Goal: Check status: Check status

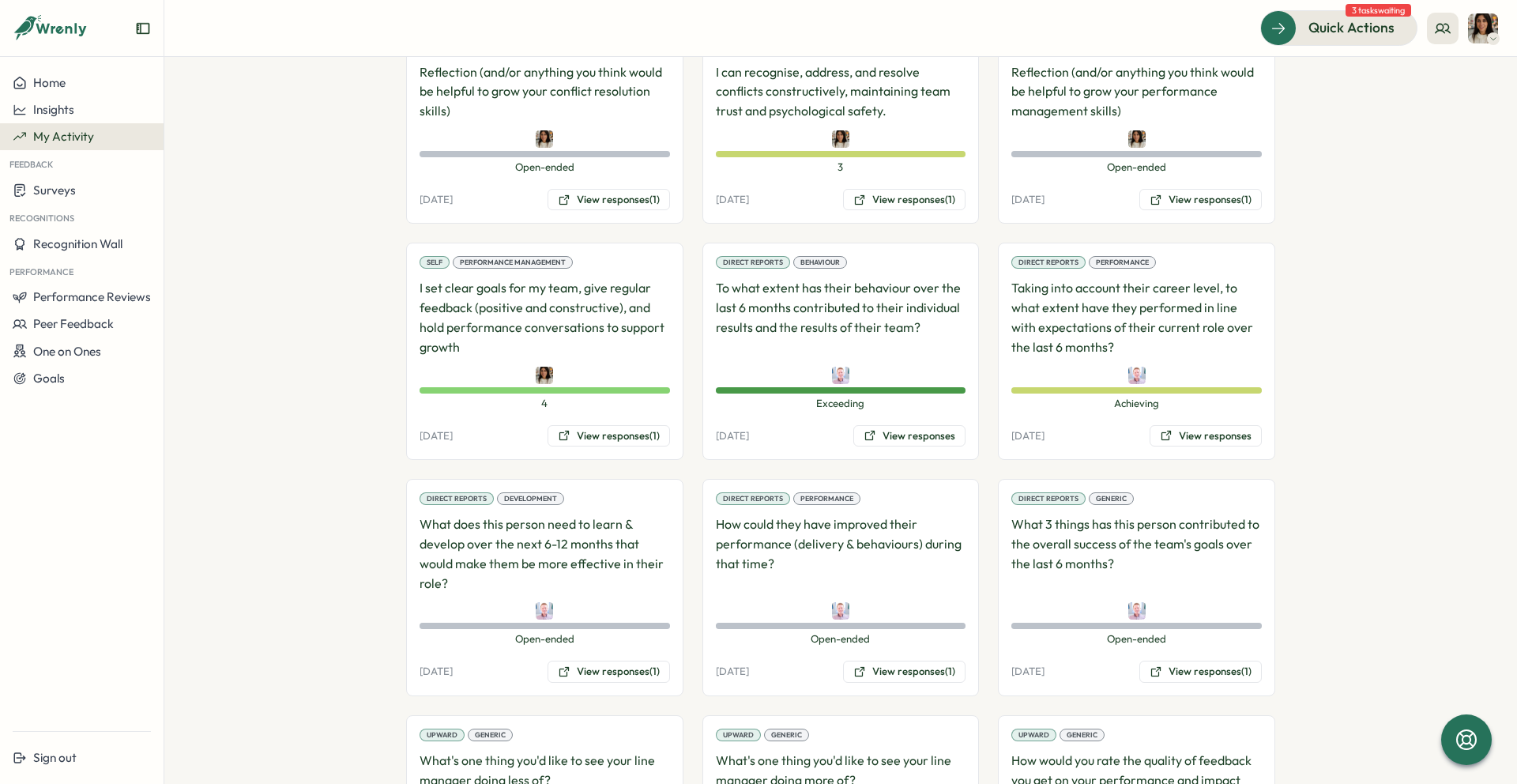
scroll to position [1738, 0]
click at [917, 443] on button "View responses" at bounding box center [909, 437] width 112 height 22
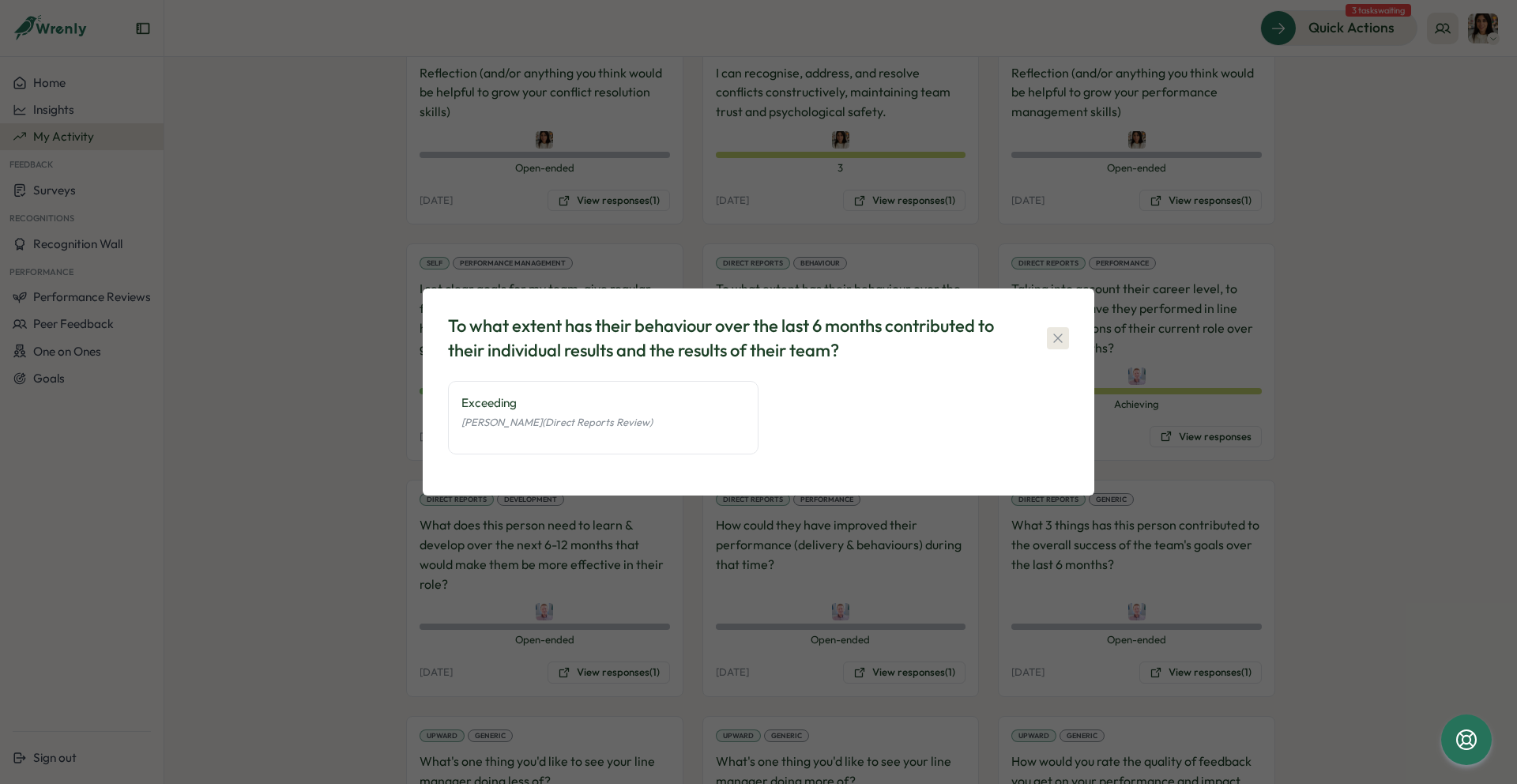
click at [1060, 335] on icon "button" at bounding box center [1057, 338] width 9 height 9
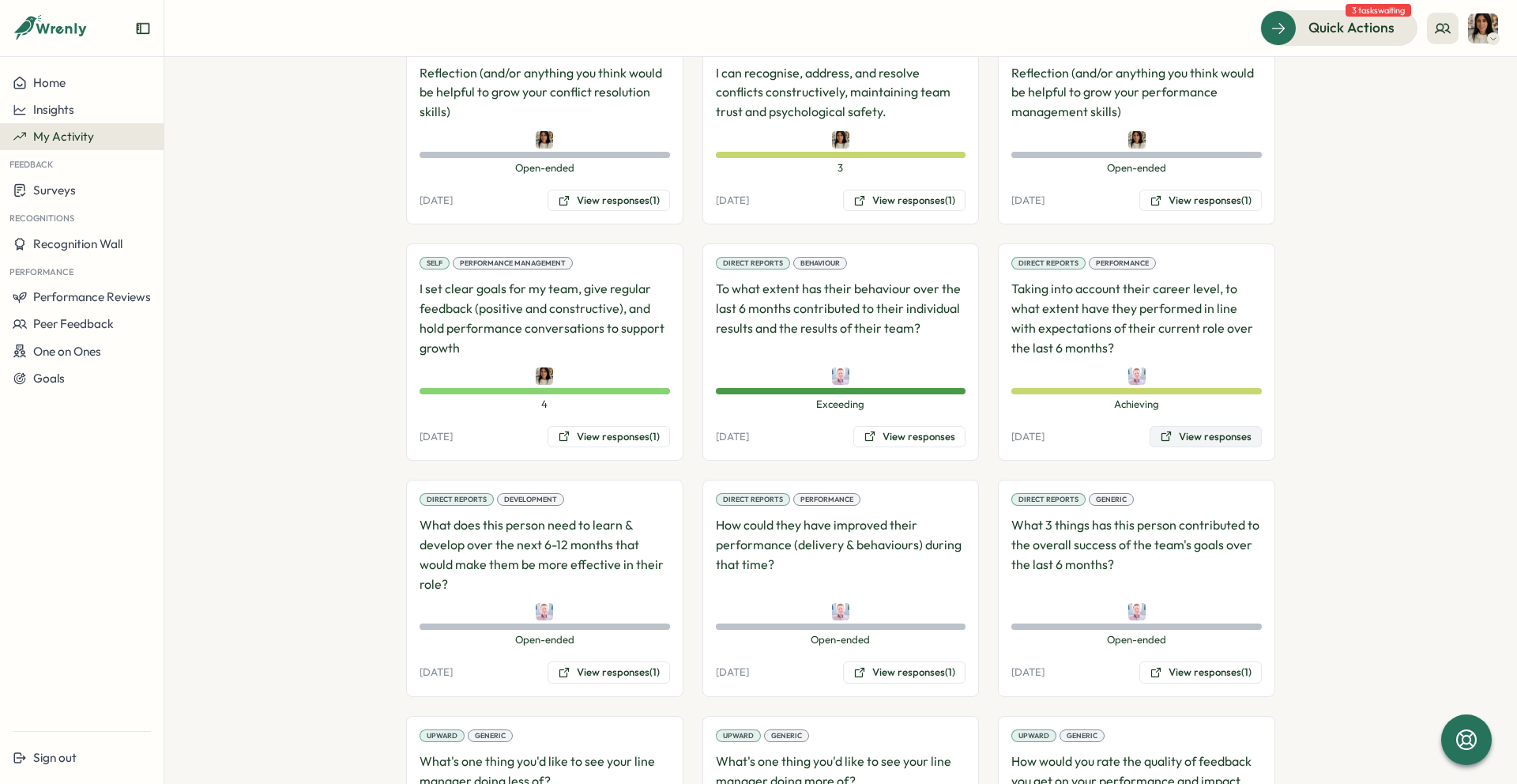
click at [1207, 441] on button "View responses" at bounding box center [1206, 437] width 112 height 22
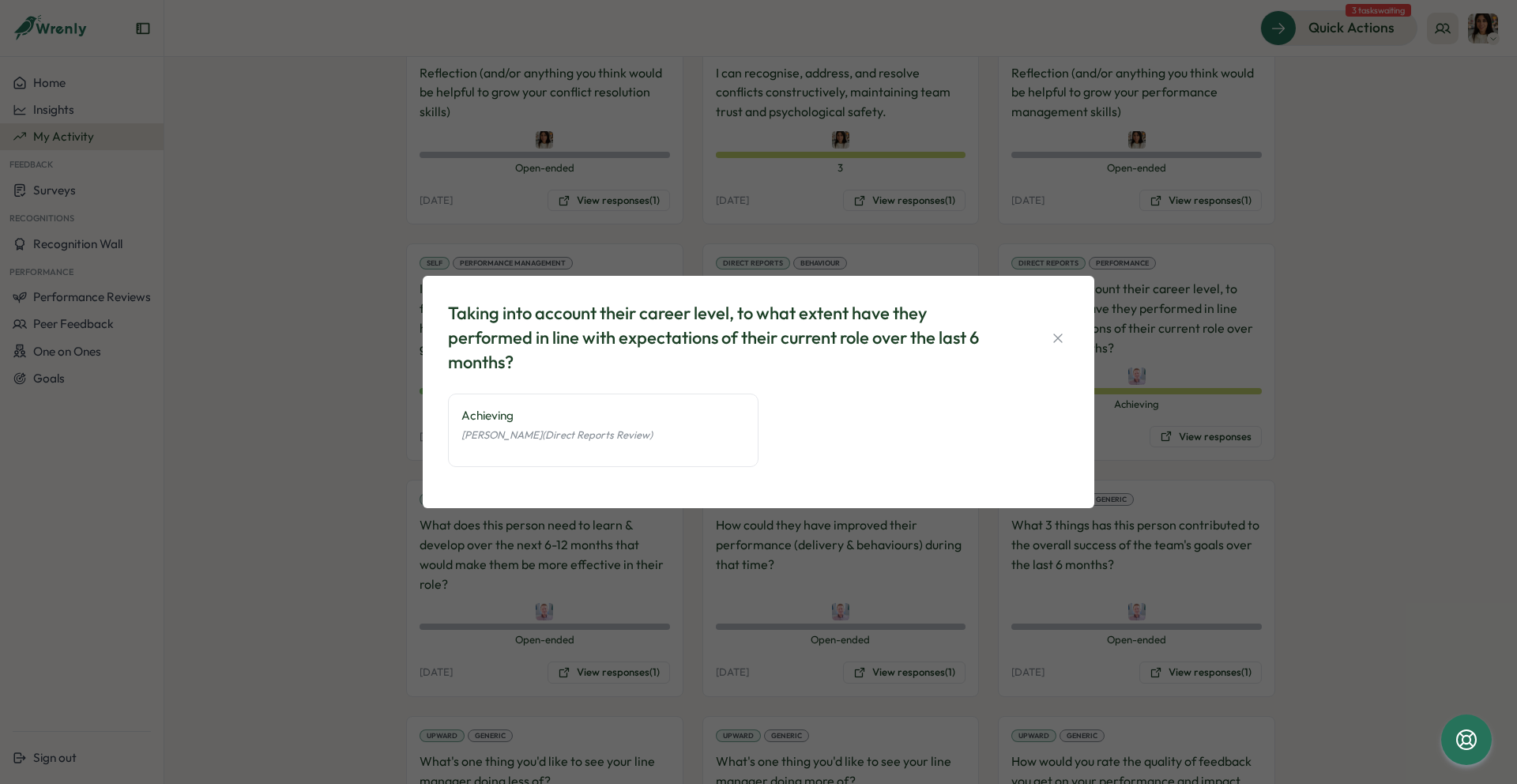
click at [1057, 325] on div "Taking into account their career level, to what extent have they performed in l…" at bounding box center [758, 337] width 621 height 73
click at [1057, 335] on icon "button" at bounding box center [1057, 338] width 16 height 16
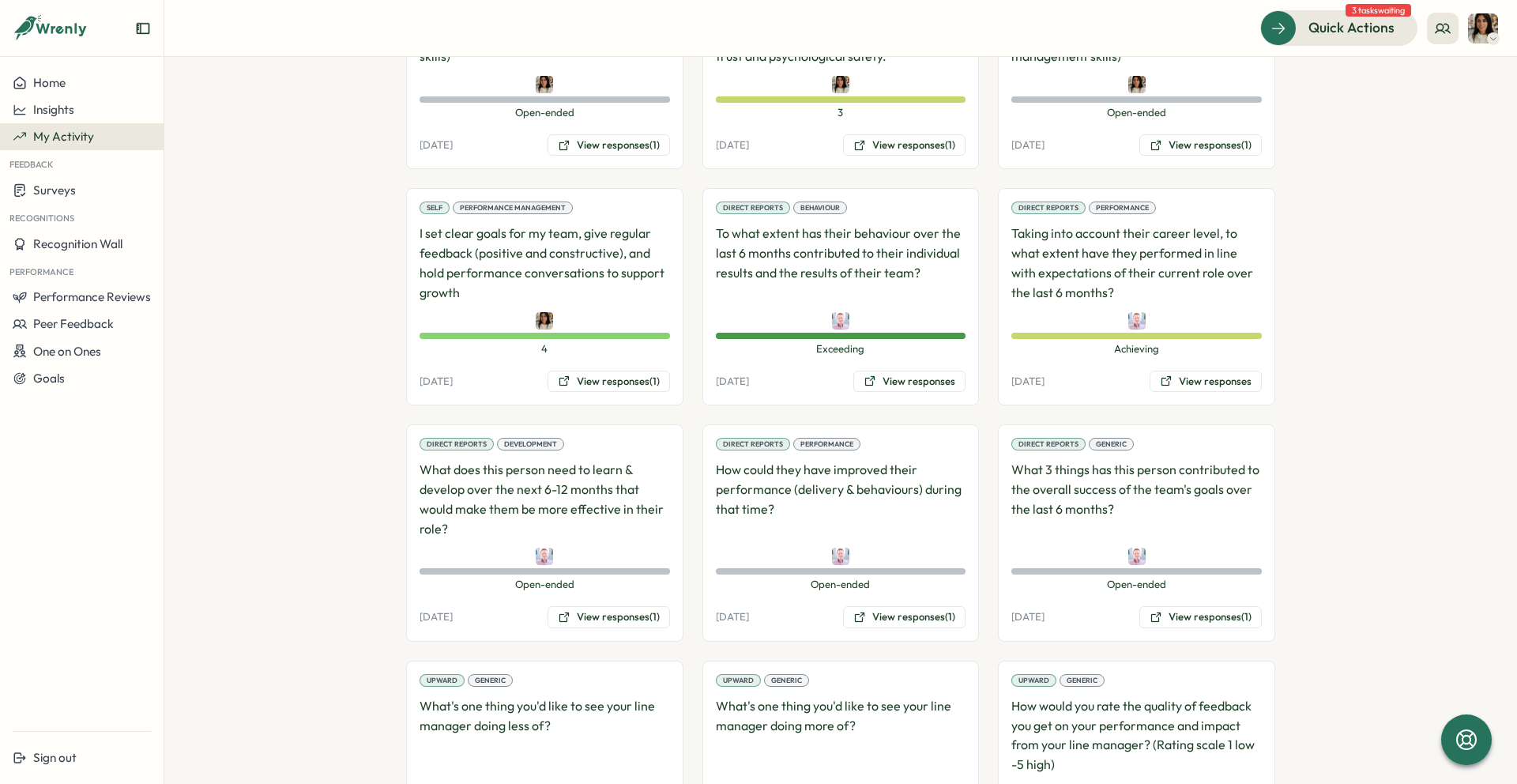
scroll to position [1856, 0]
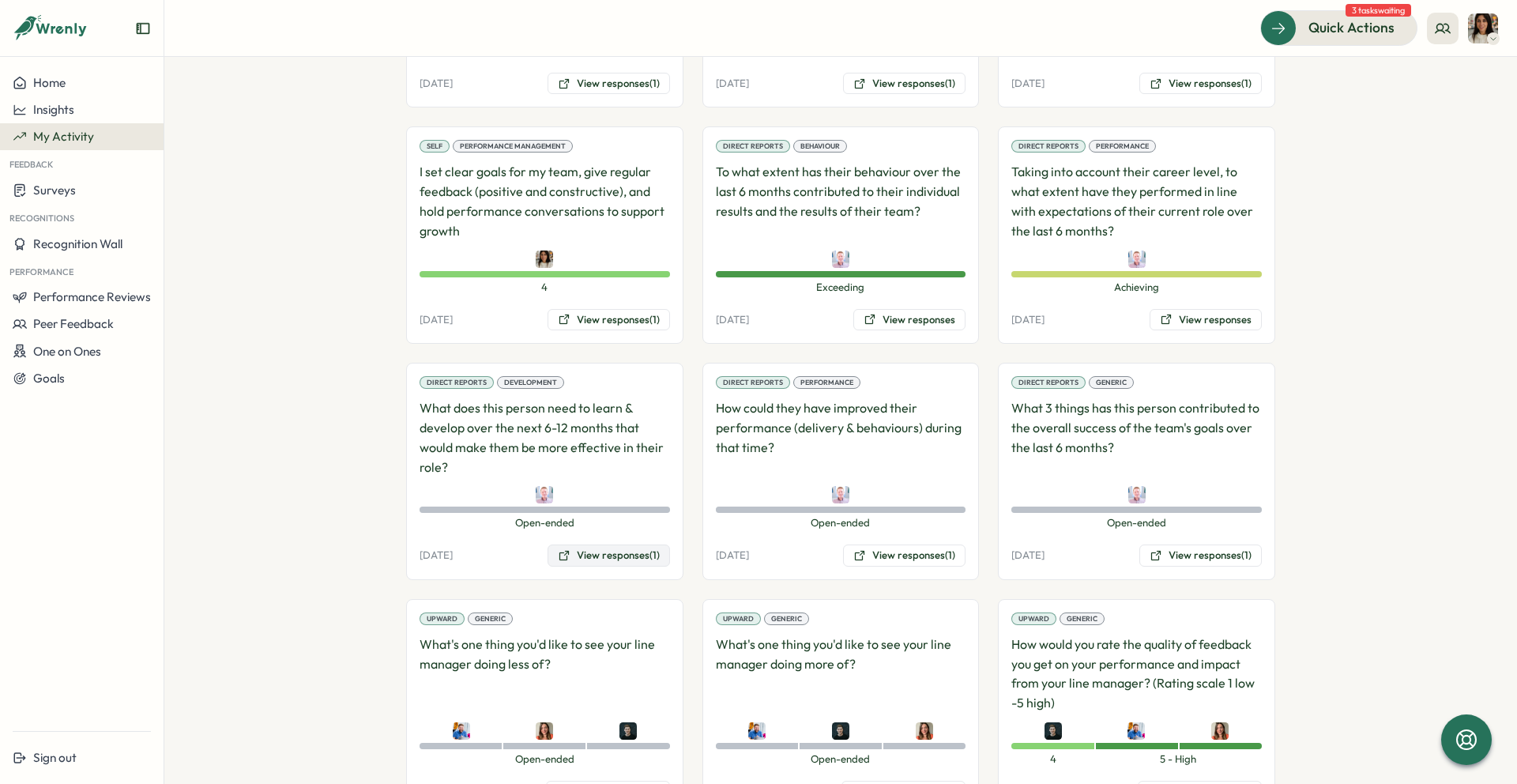
click at [593, 551] on button "View responses (1)" at bounding box center [609, 556] width 123 height 22
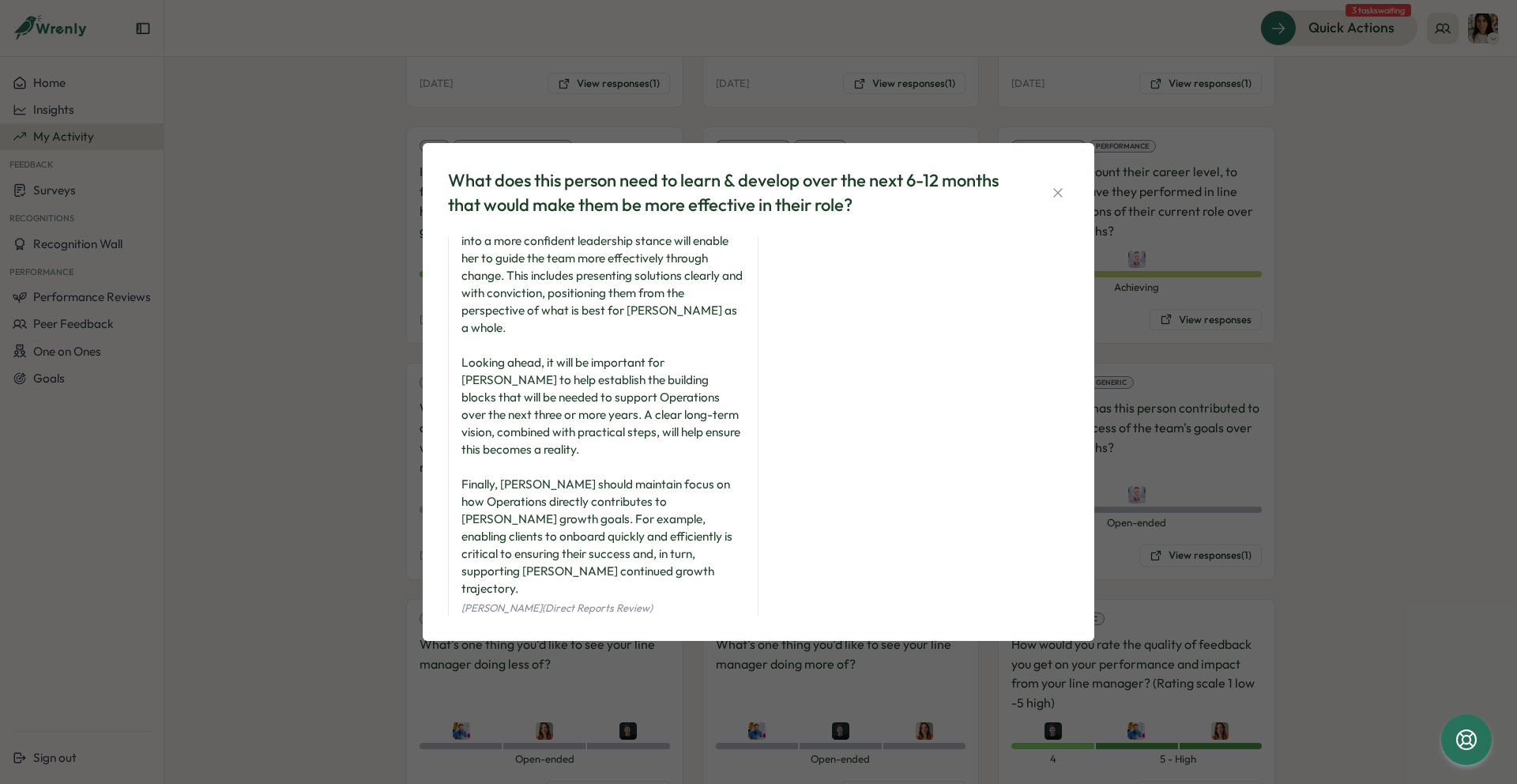
scroll to position [75, 0]
click at [1051, 194] on icon "button" at bounding box center [1057, 193] width 16 height 16
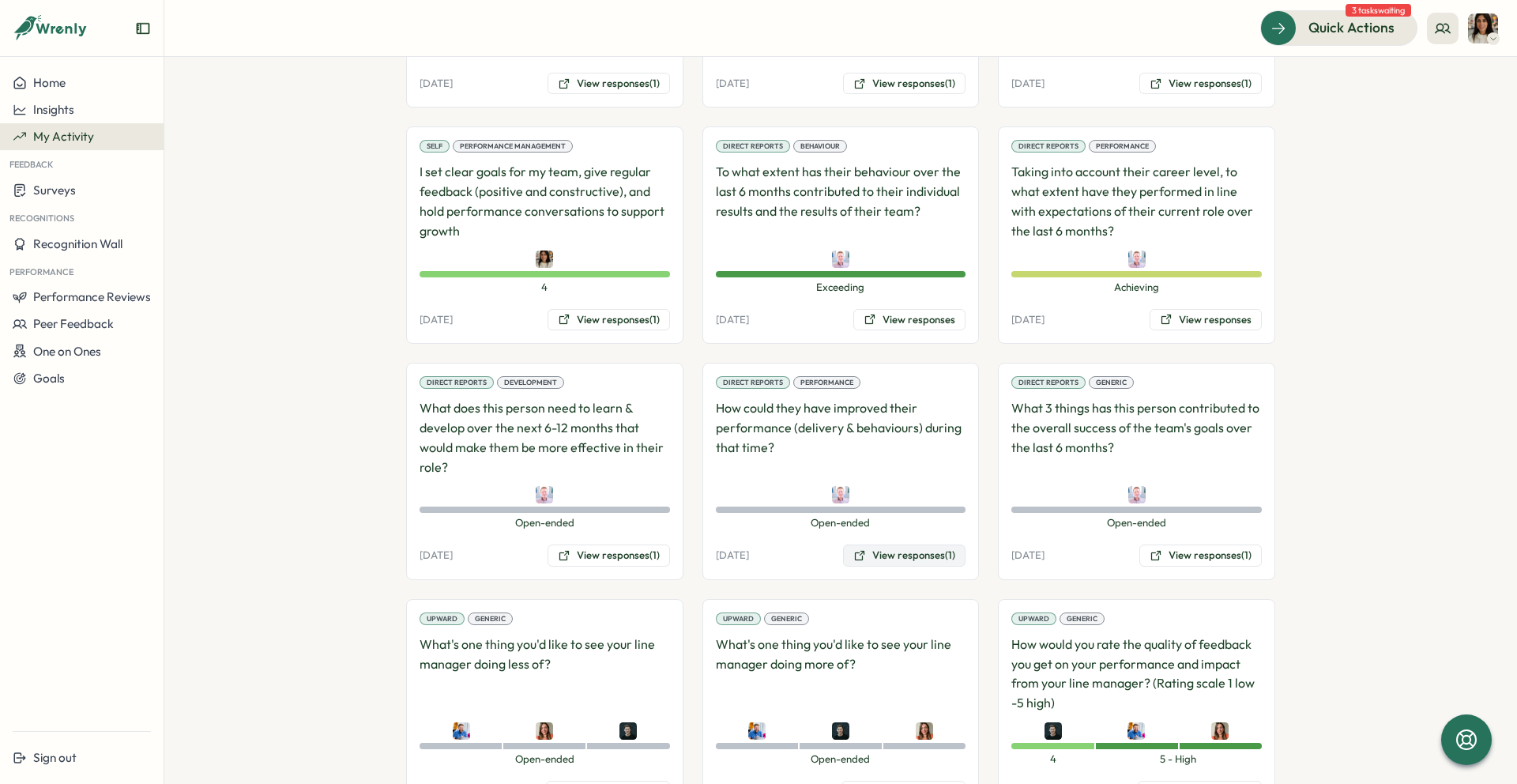
click at [902, 555] on button "View responses (1)" at bounding box center [904, 556] width 123 height 22
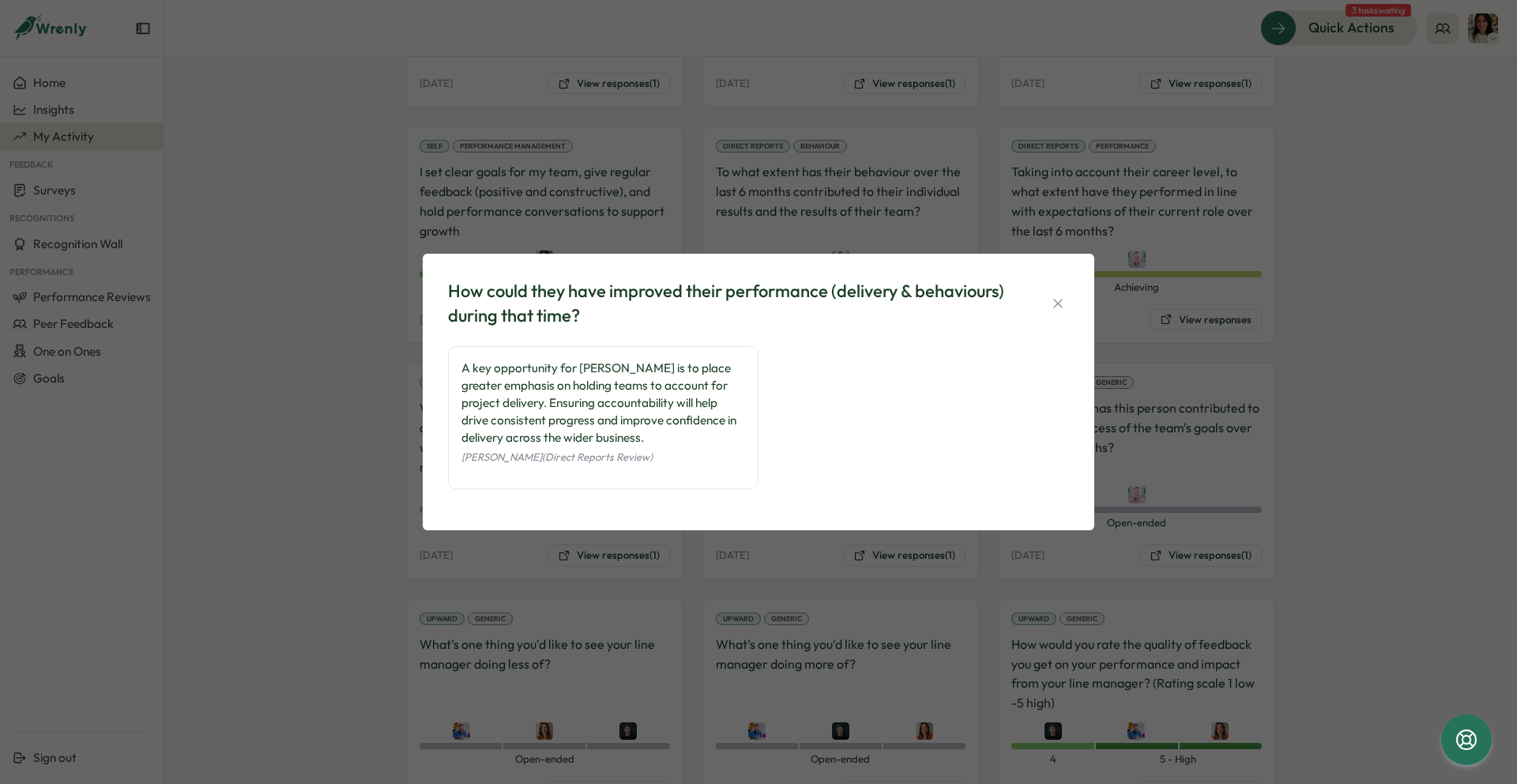
click at [1056, 300] on icon "button" at bounding box center [1057, 303] width 16 height 16
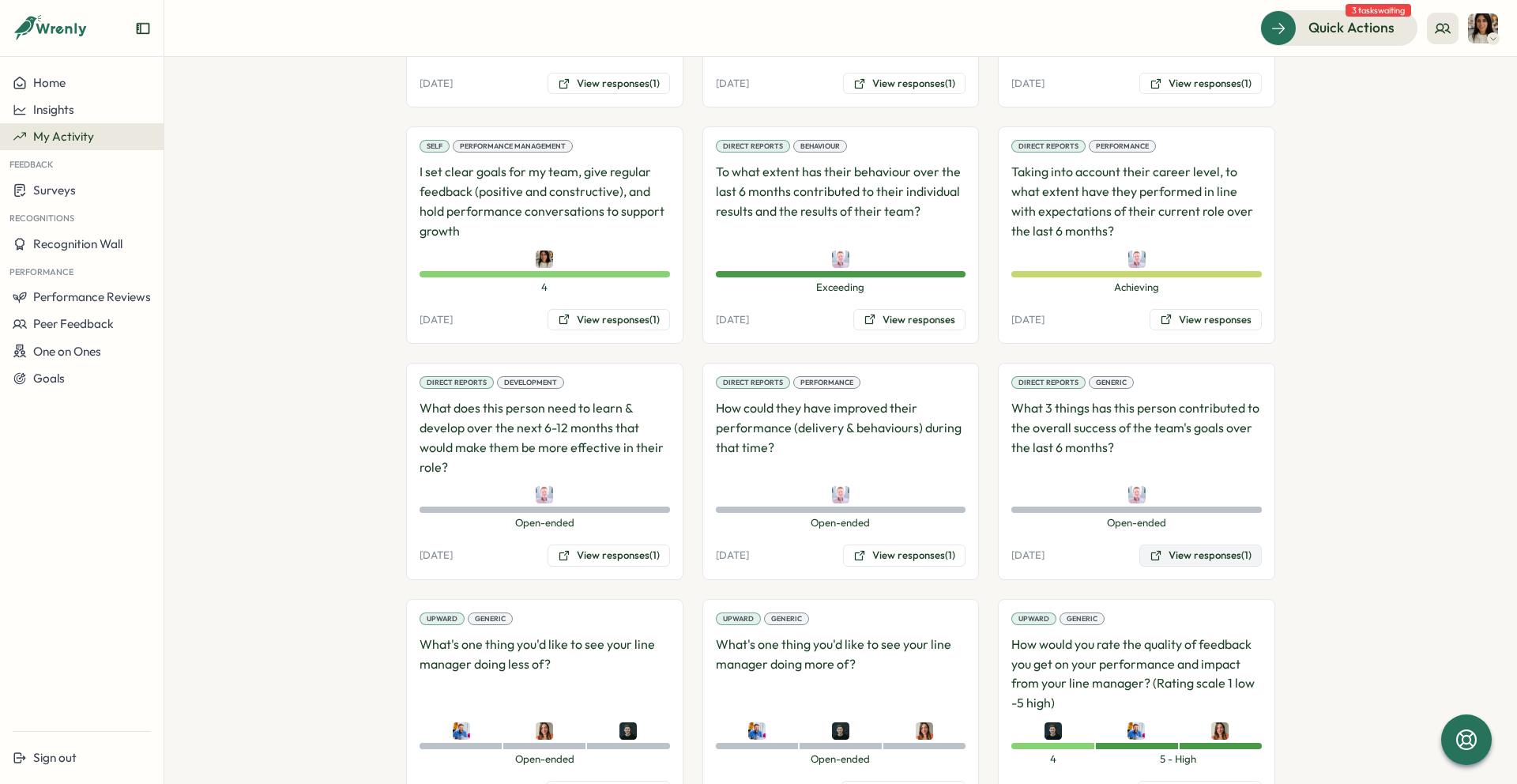
click at [1201, 554] on button "View responses (1)" at bounding box center [1201, 556] width 123 height 22
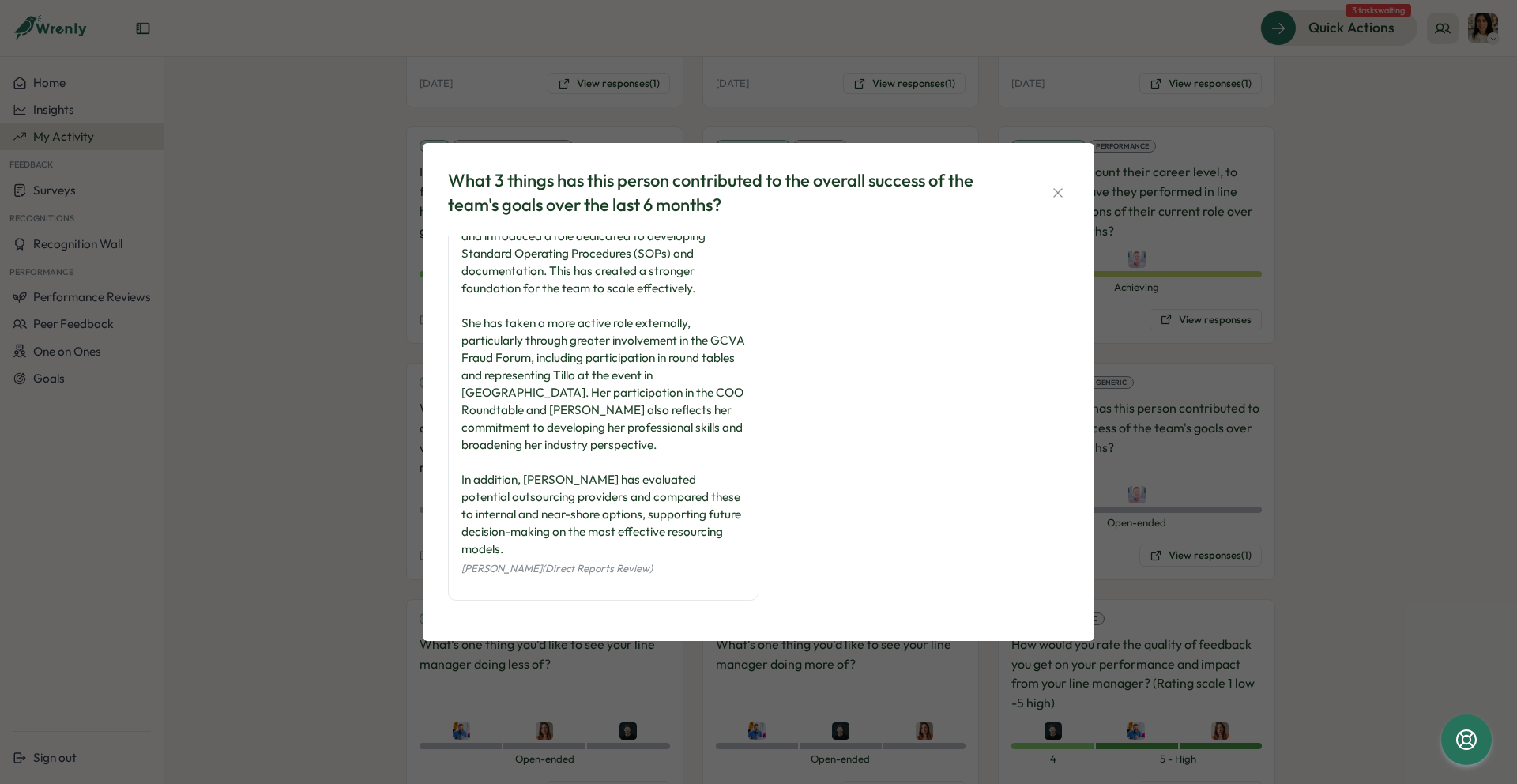
scroll to position [58, 0]
click at [1059, 195] on icon "button" at bounding box center [1057, 193] width 16 height 16
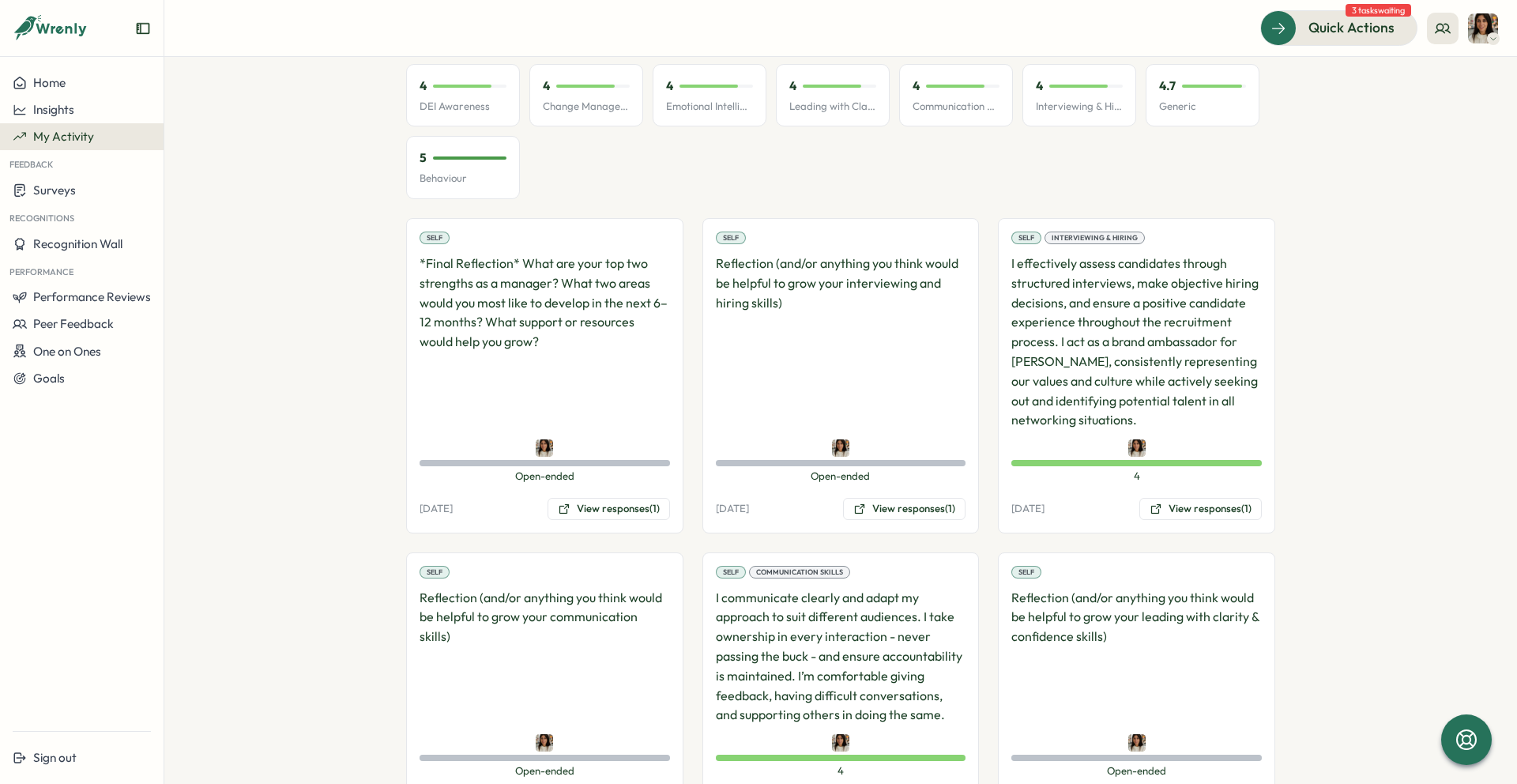
scroll to position [0, 0]
